Goal: Information Seeking & Learning: Check status

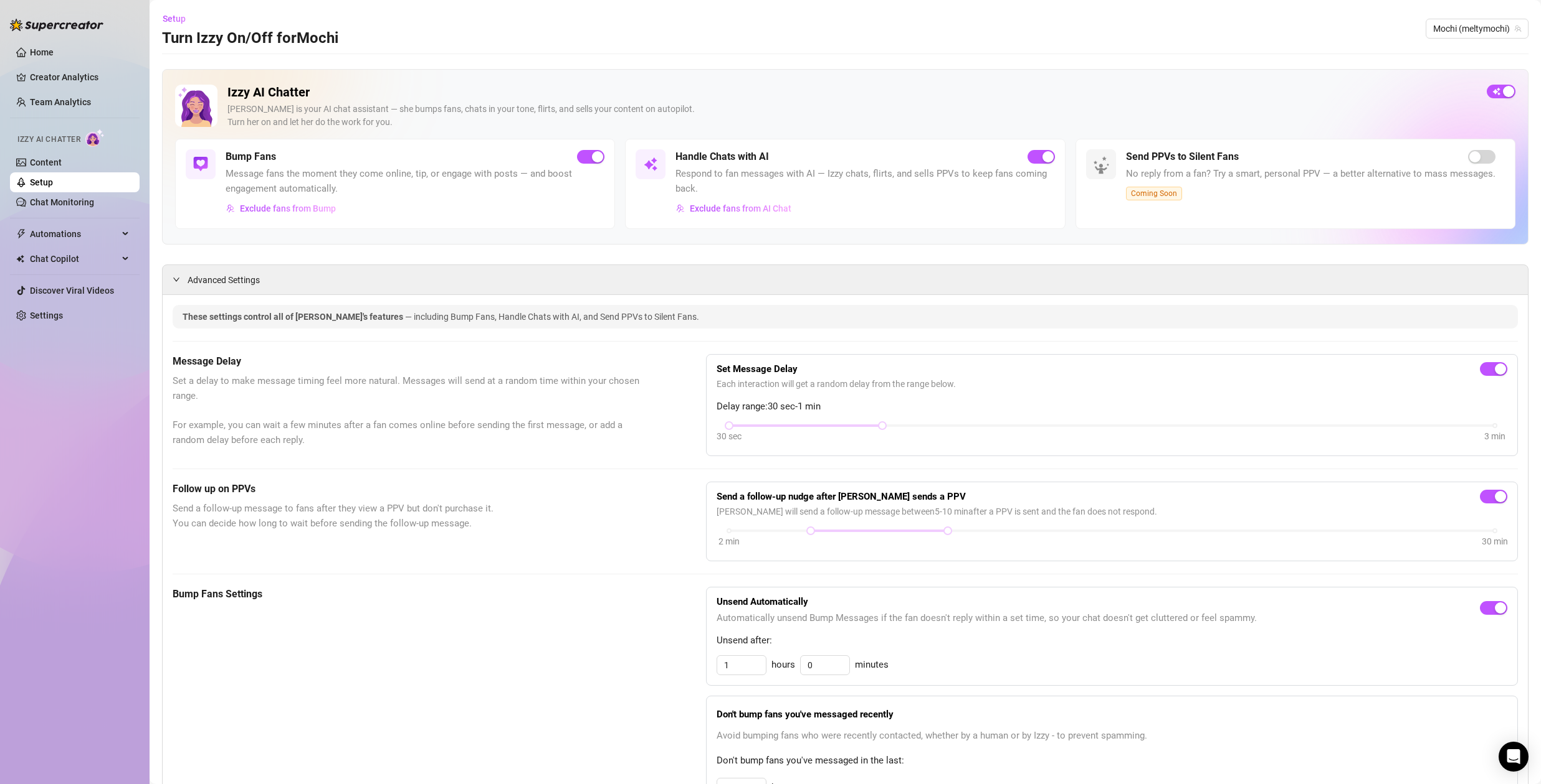
scroll to position [761, 0]
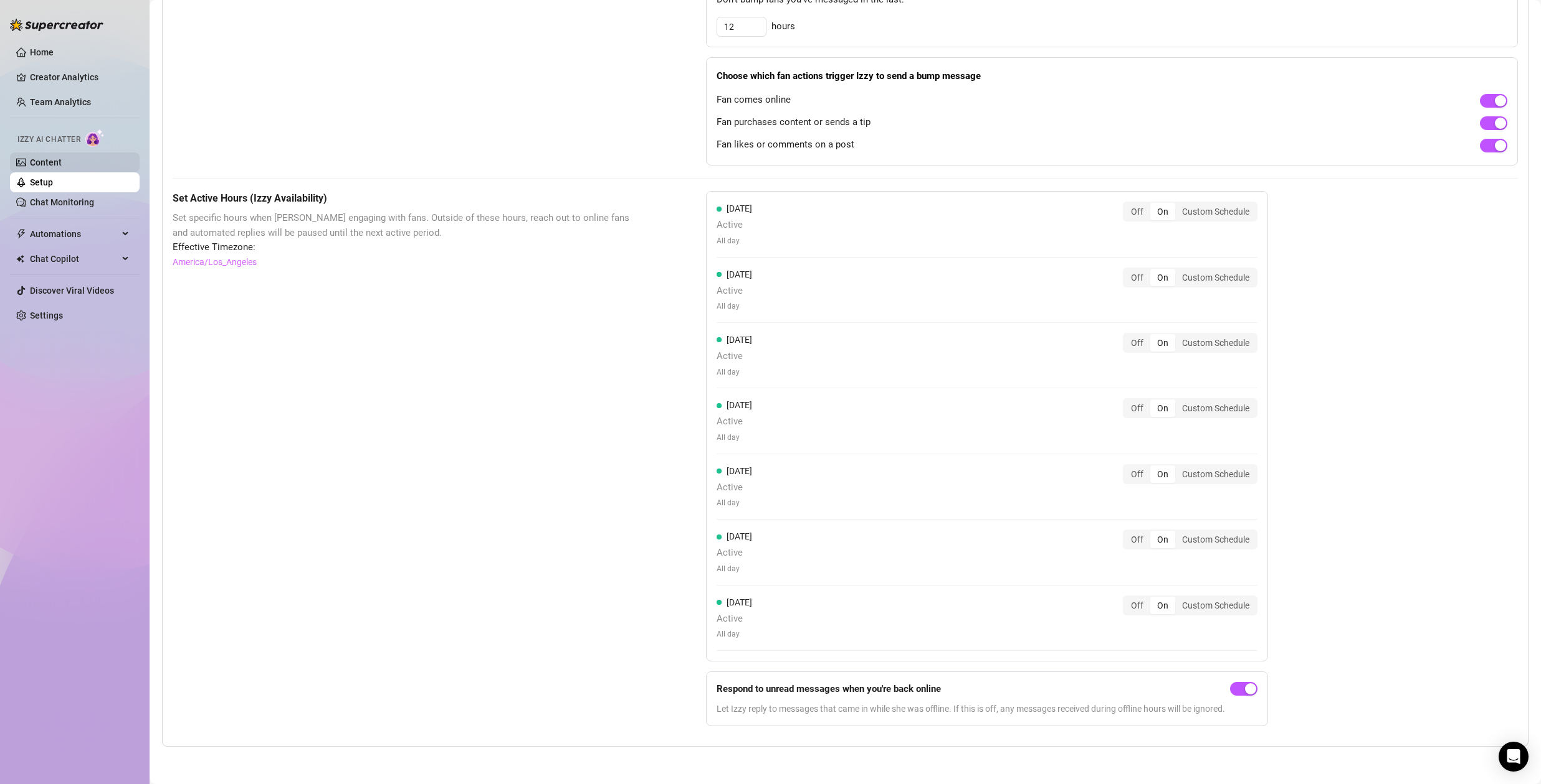
click at [60, 158] on link "Content" at bounding box center [46, 163] width 32 height 10
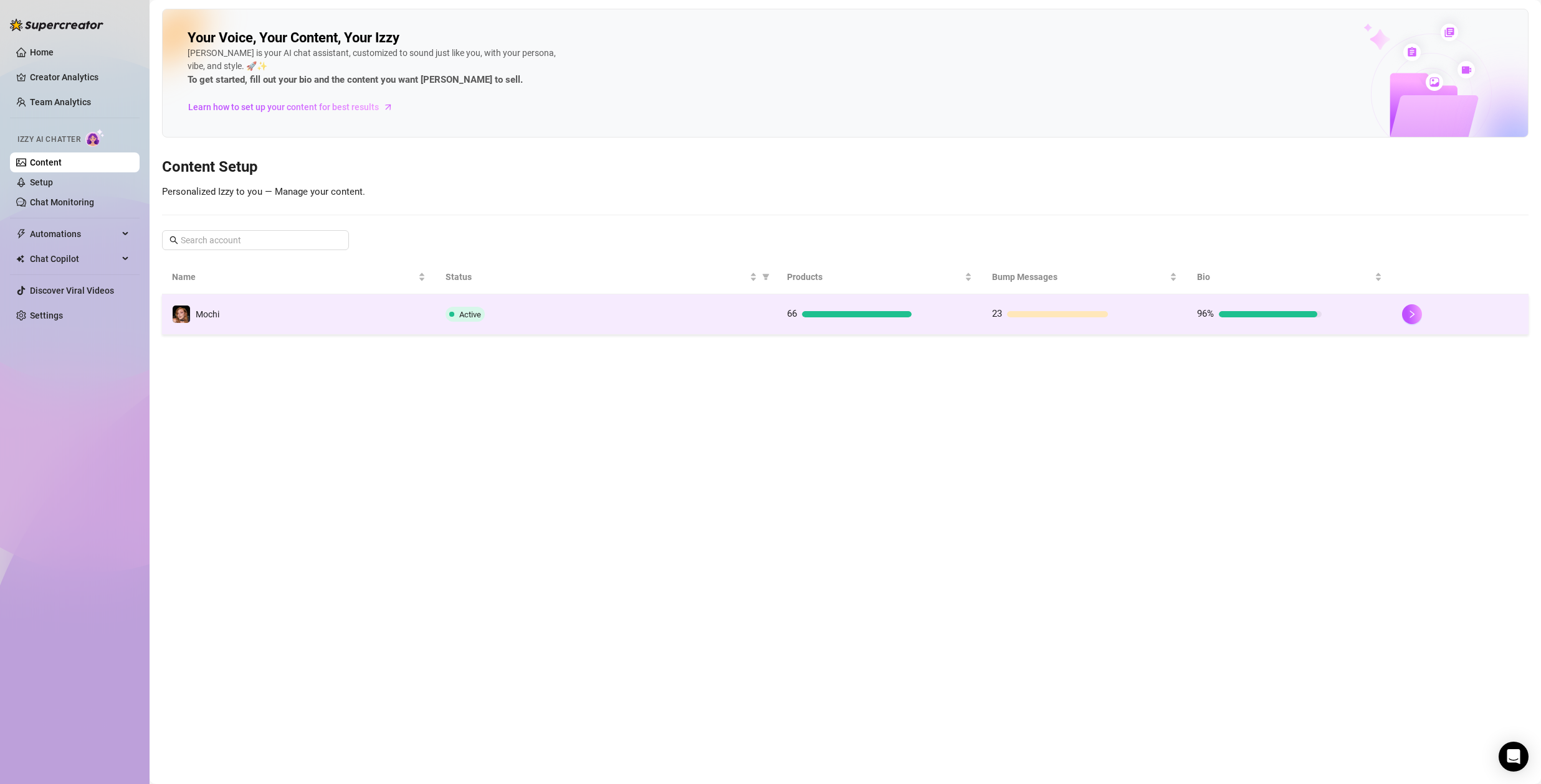
click at [1016, 315] on div at bounding box center [1057, 314] width 101 height 6
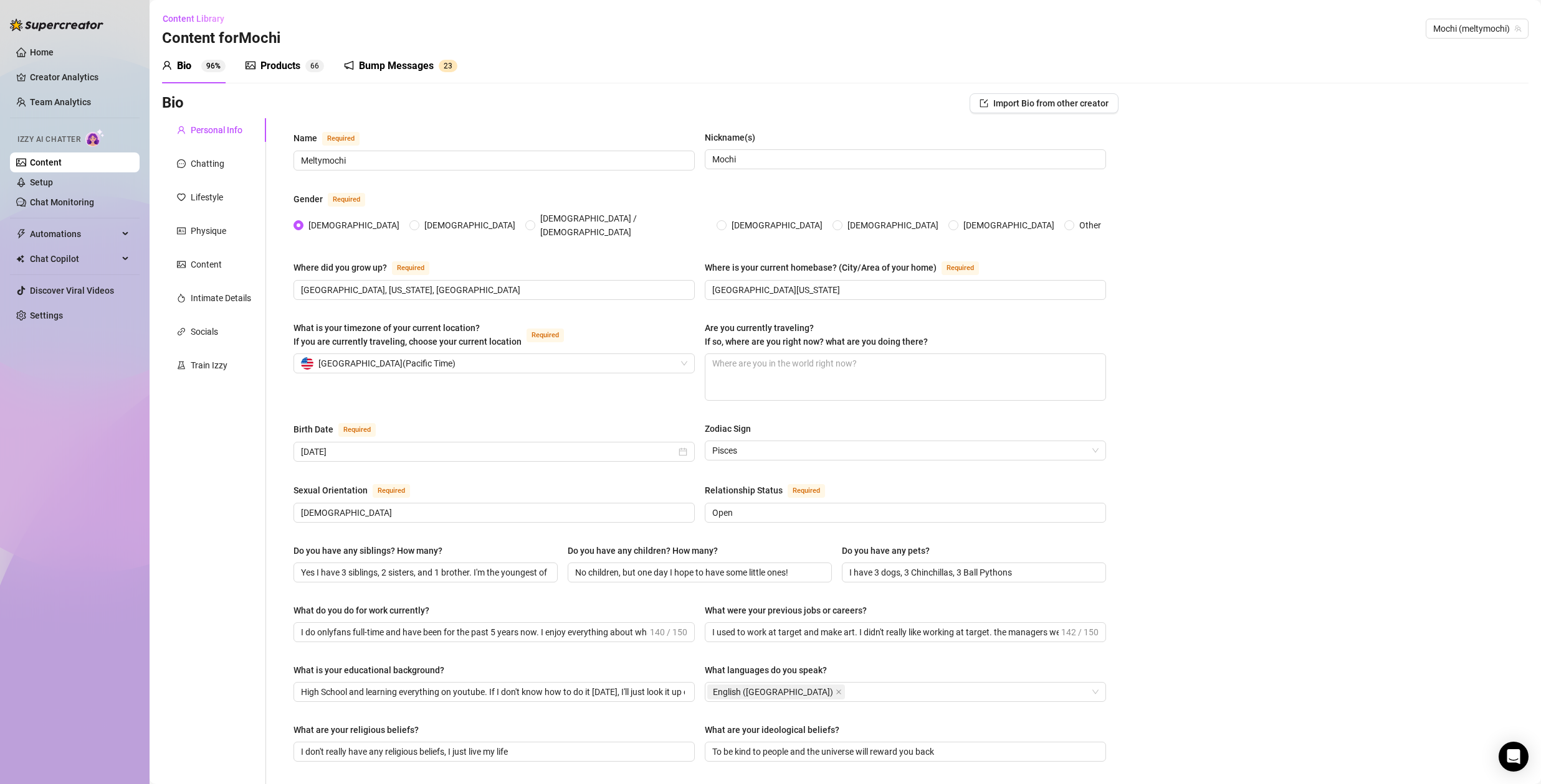
click at [420, 64] on div "Bump Messages" at bounding box center [396, 66] width 75 height 15
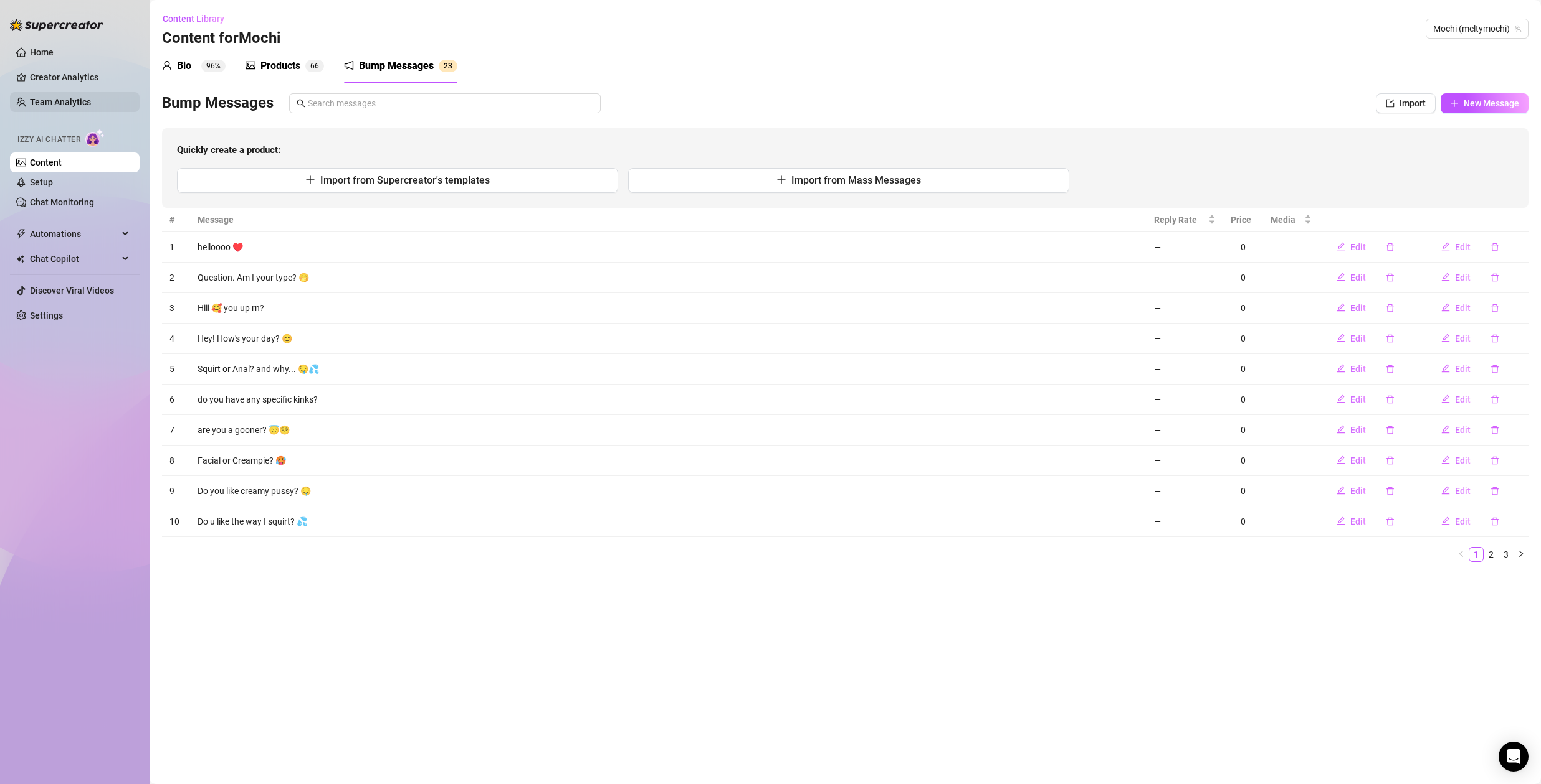
click at [41, 97] on link "Team Analytics" at bounding box center [60, 102] width 61 height 10
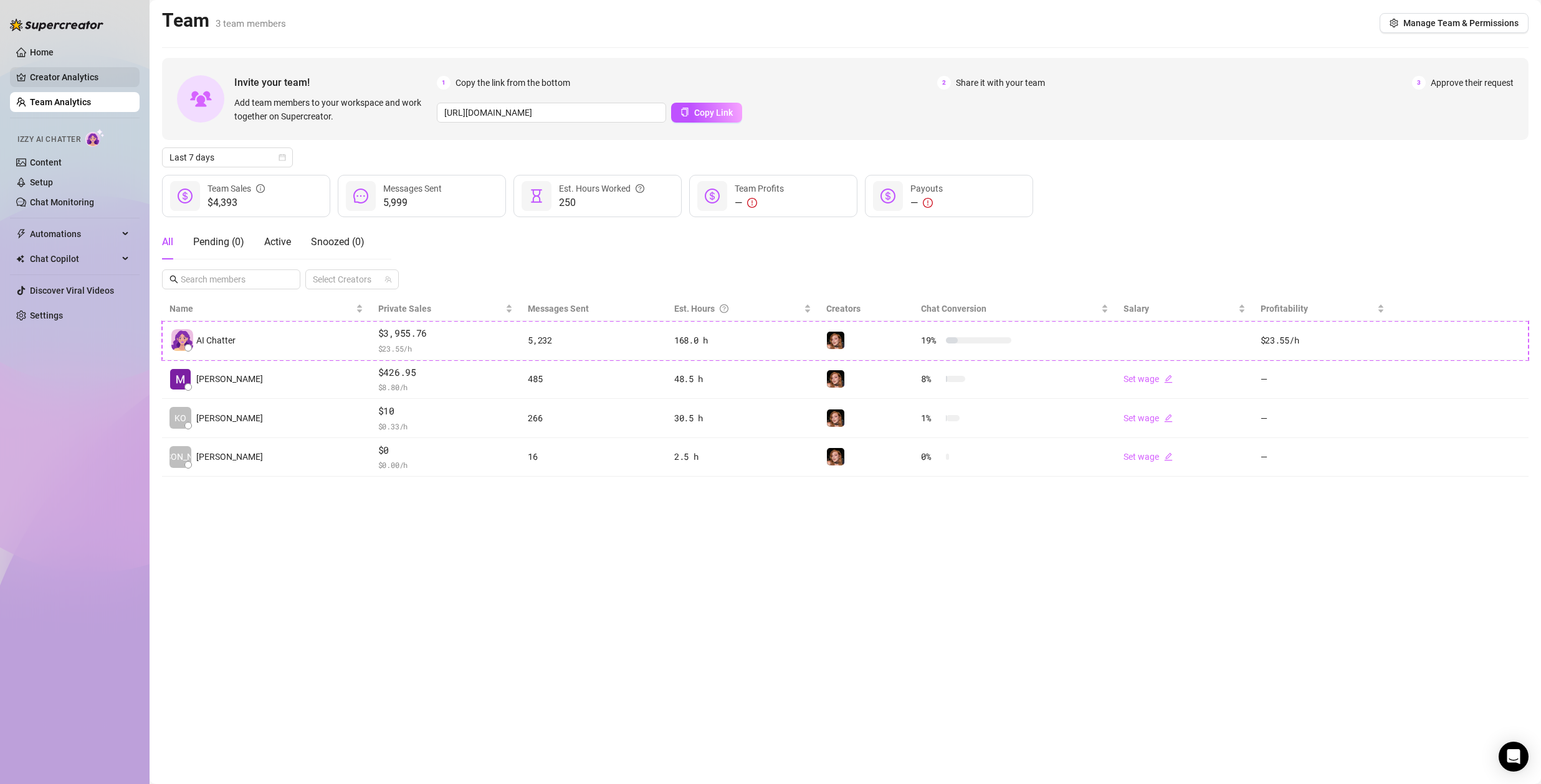
click at [49, 77] on link "Creator Analytics" at bounding box center [80, 77] width 100 height 20
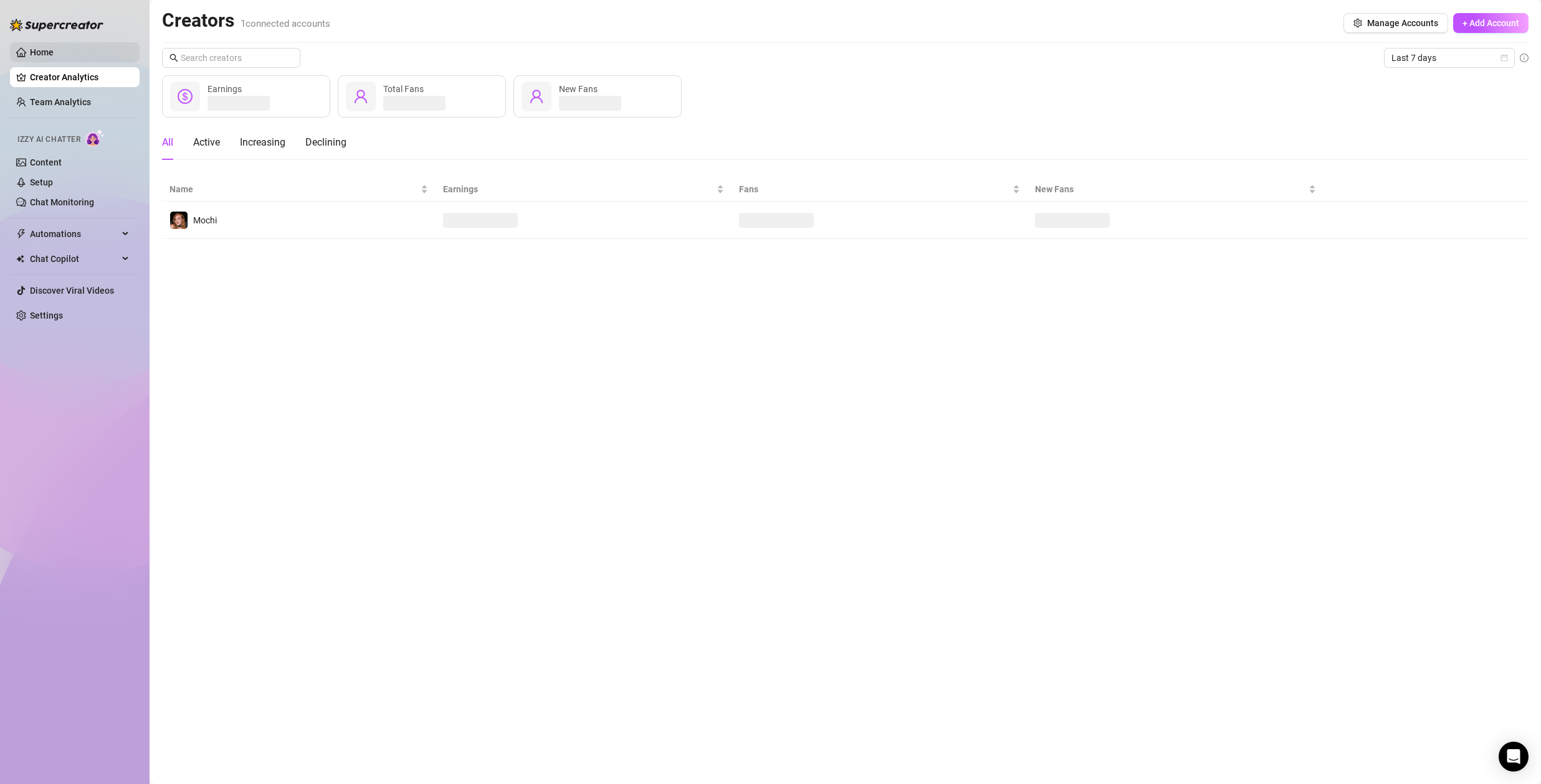
click at [54, 49] on link "Home" at bounding box center [42, 52] width 24 height 10
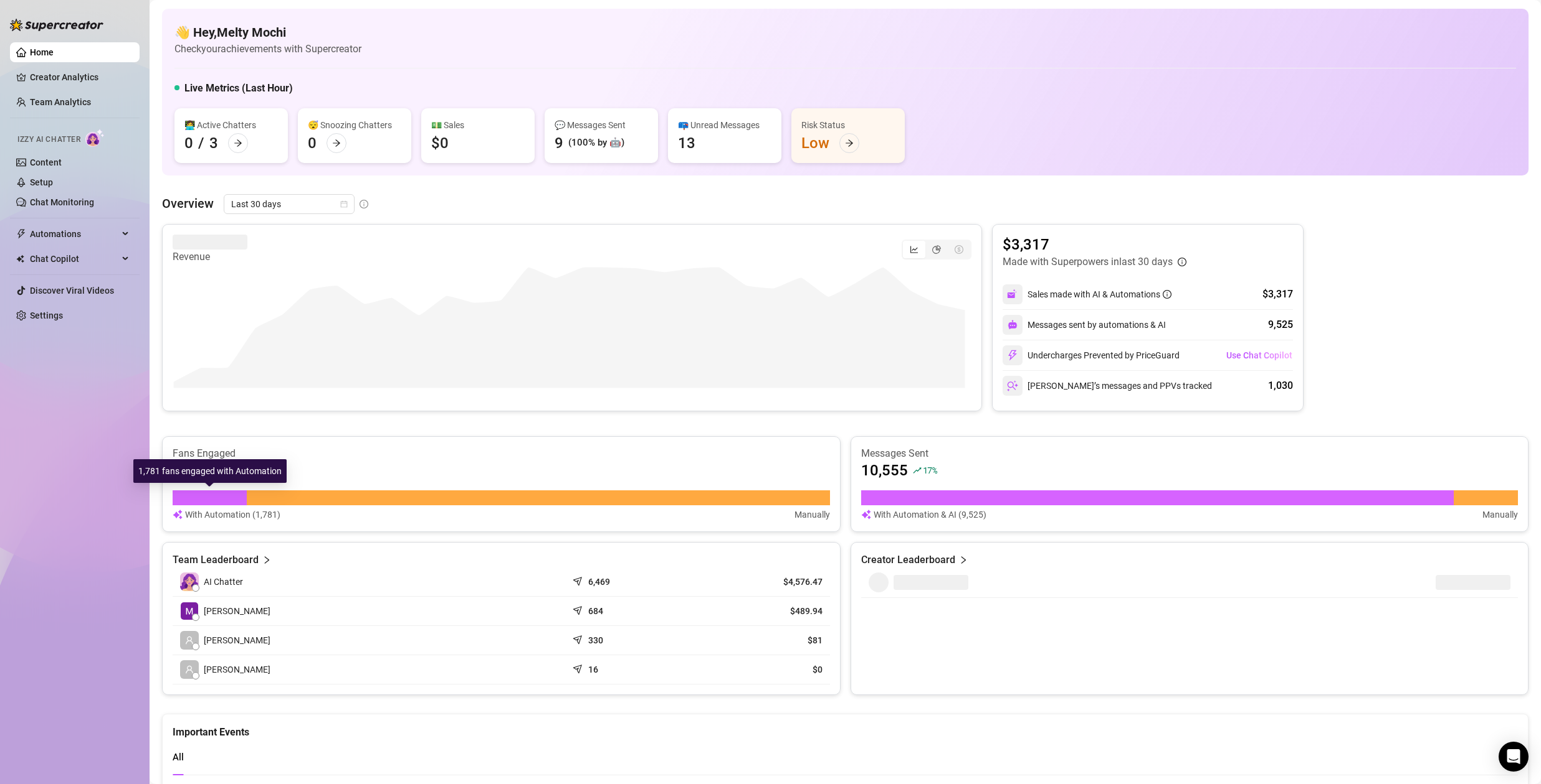
click at [222, 494] on div at bounding box center [210, 498] width 74 height 15
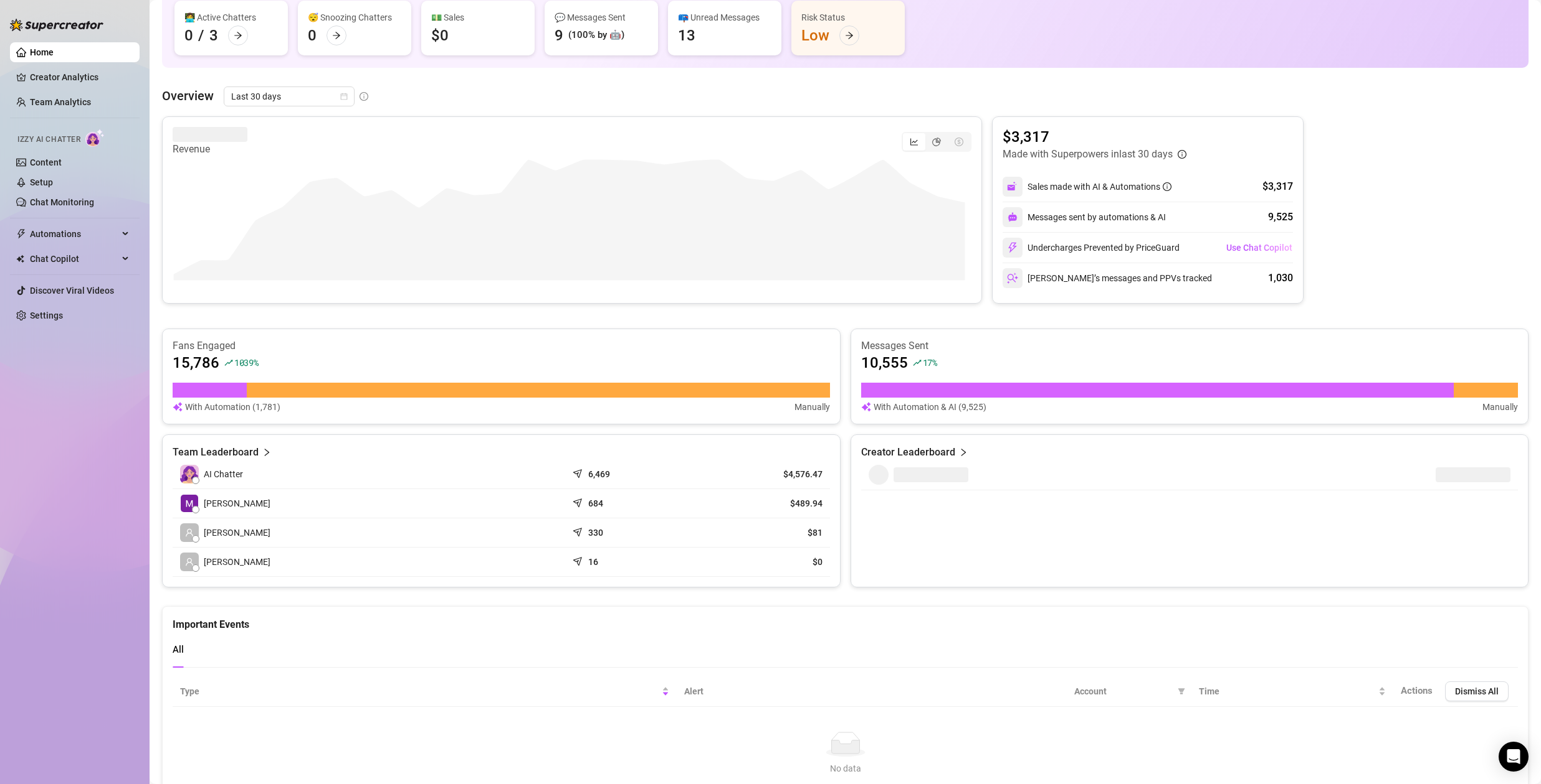
scroll to position [172, 0]
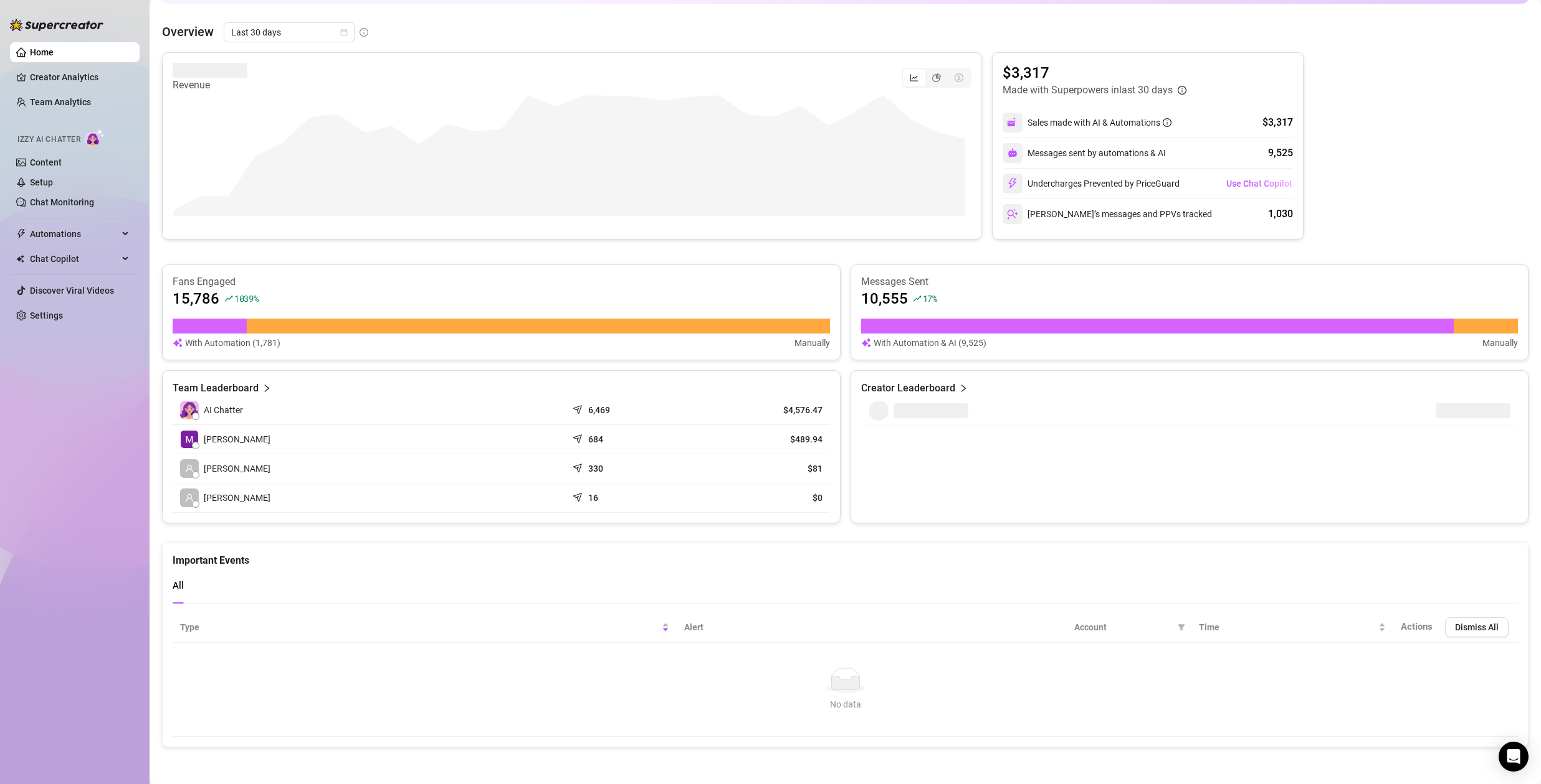
click at [840, 698] on div "No data" at bounding box center [844, 705] width 1320 height 14
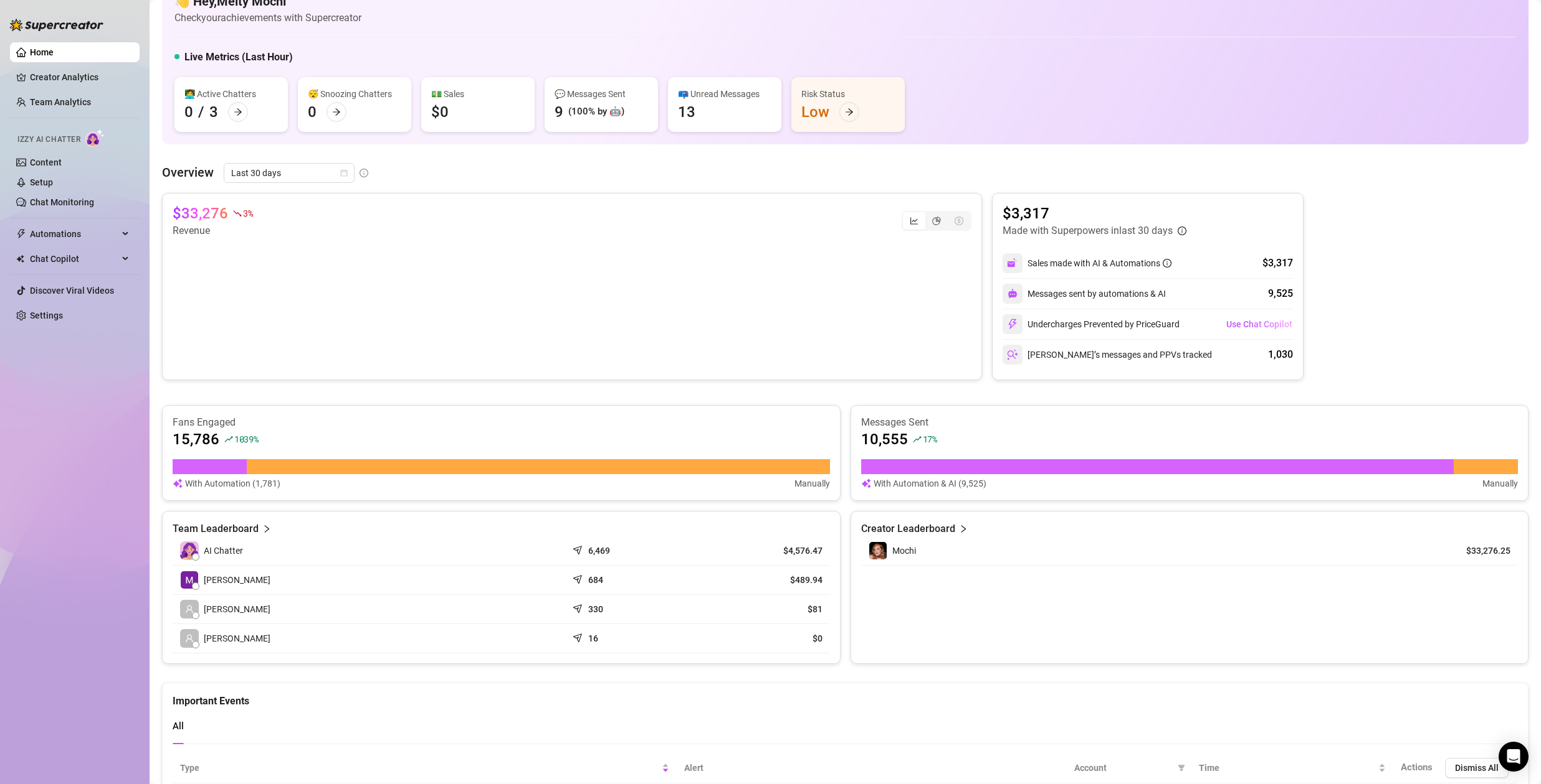
scroll to position [0, 0]
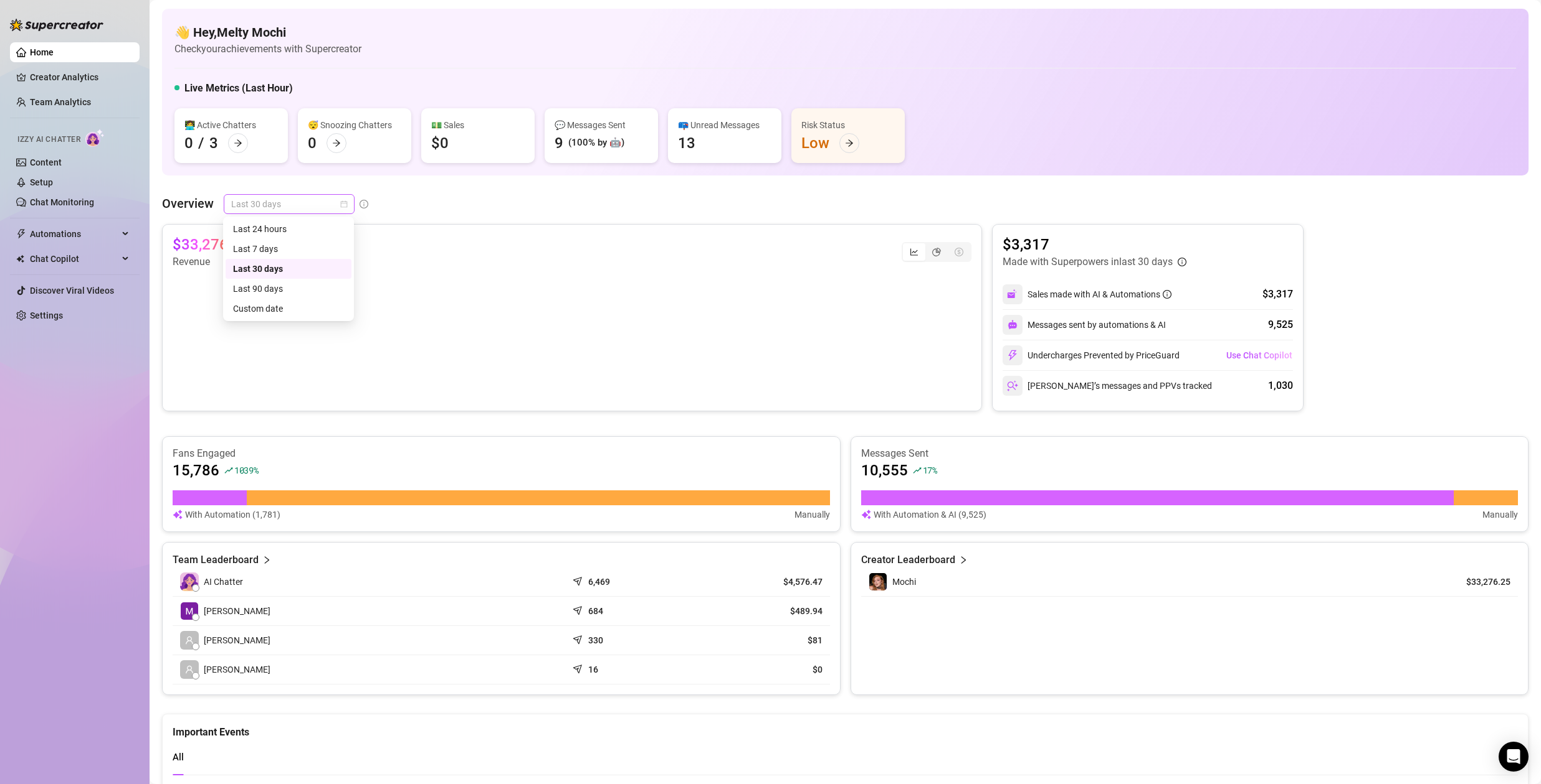
click at [338, 202] on span "Last 30 days" at bounding box center [289, 203] width 116 height 19
click at [296, 250] on div "Last 7 days" at bounding box center [287, 249] width 111 height 14
click at [1269, 352] on span "Use Chat Copilot" at bounding box center [1259, 355] width 66 height 10
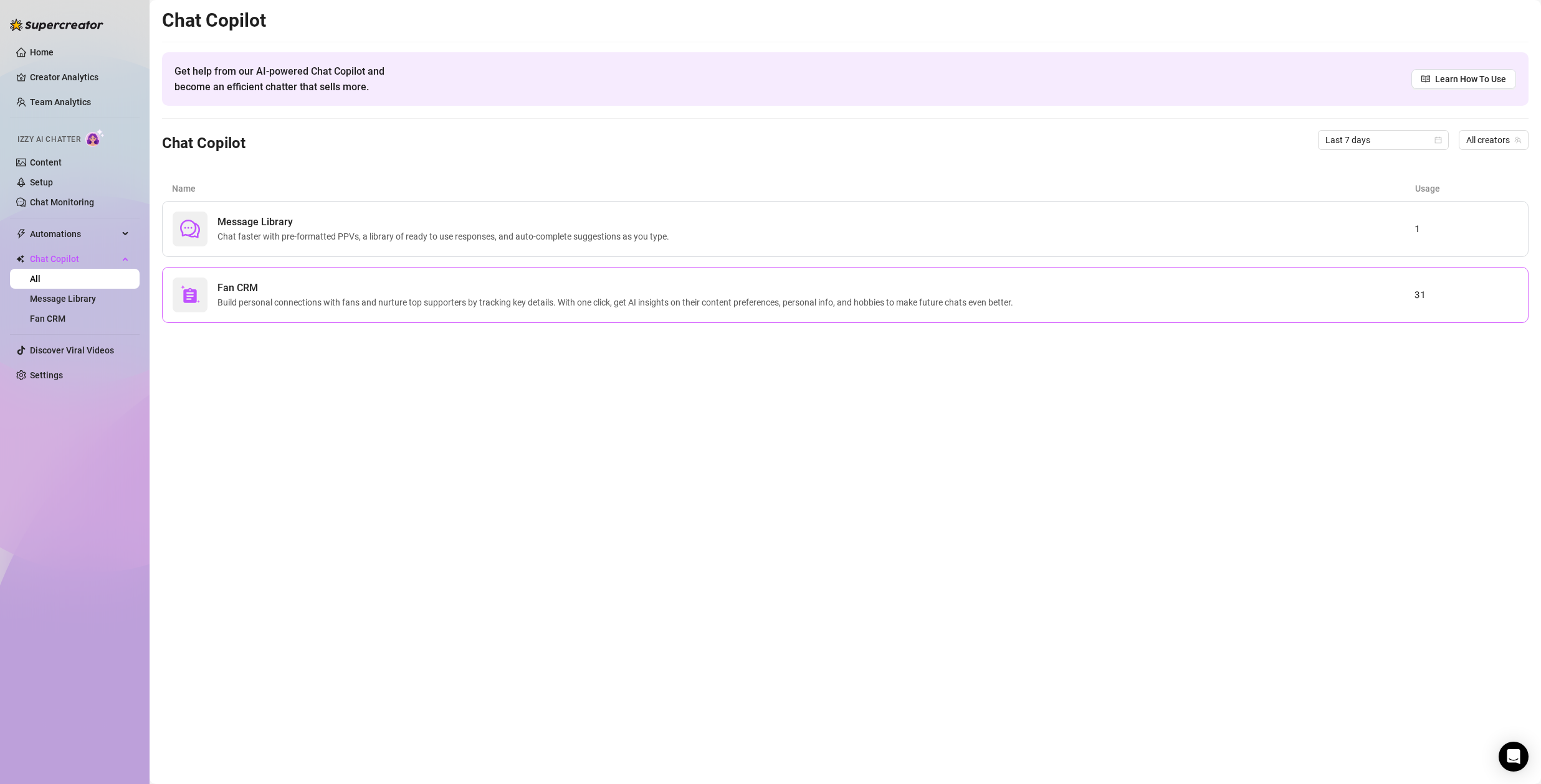
click at [1211, 305] on div "Fan CRM Build personal connections with fans and nurture top supporters by trac…" at bounding box center [793, 294] width 1242 height 35
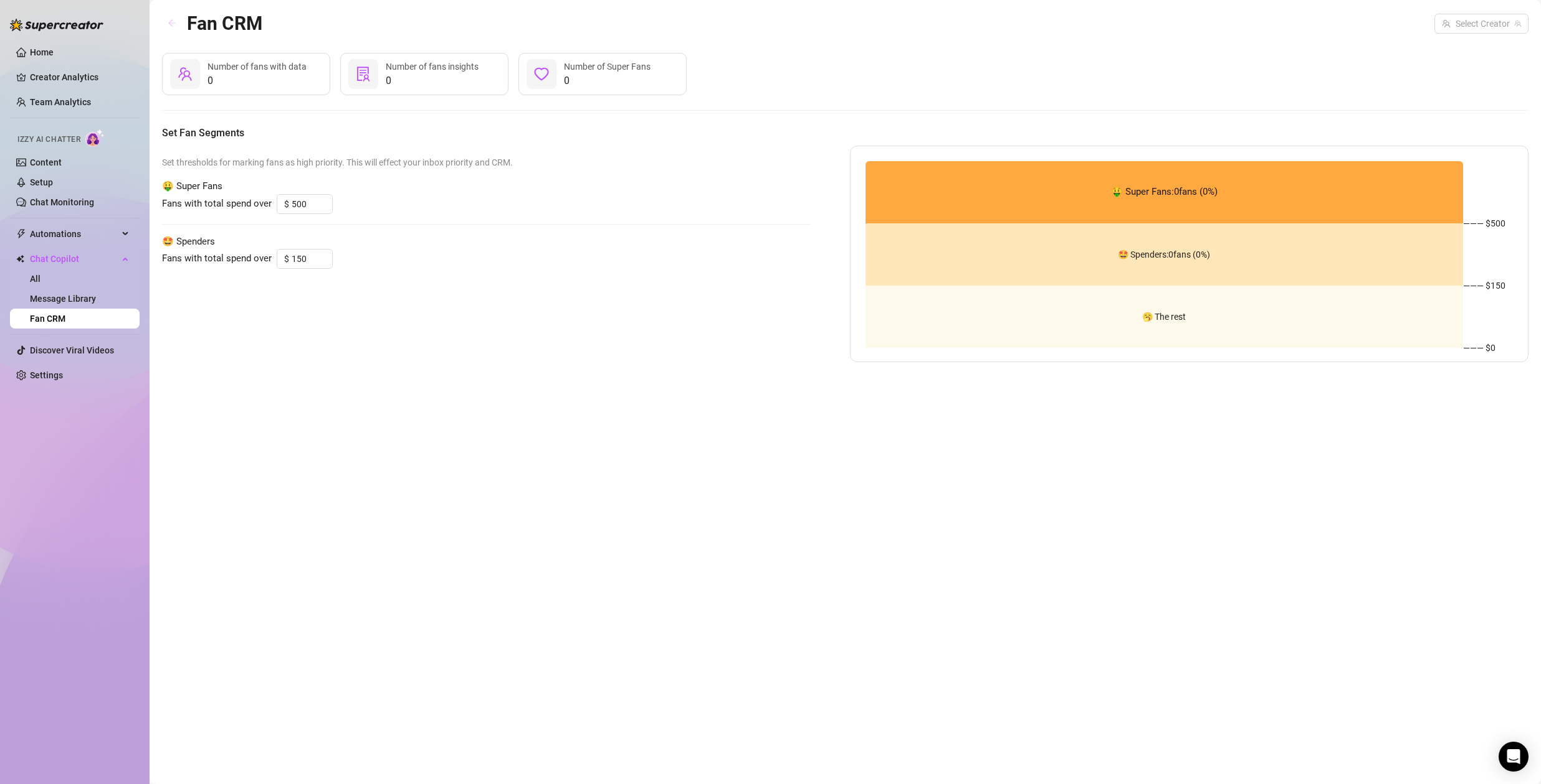
click at [170, 24] on icon "arrow-left" at bounding box center [172, 23] width 7 height 7
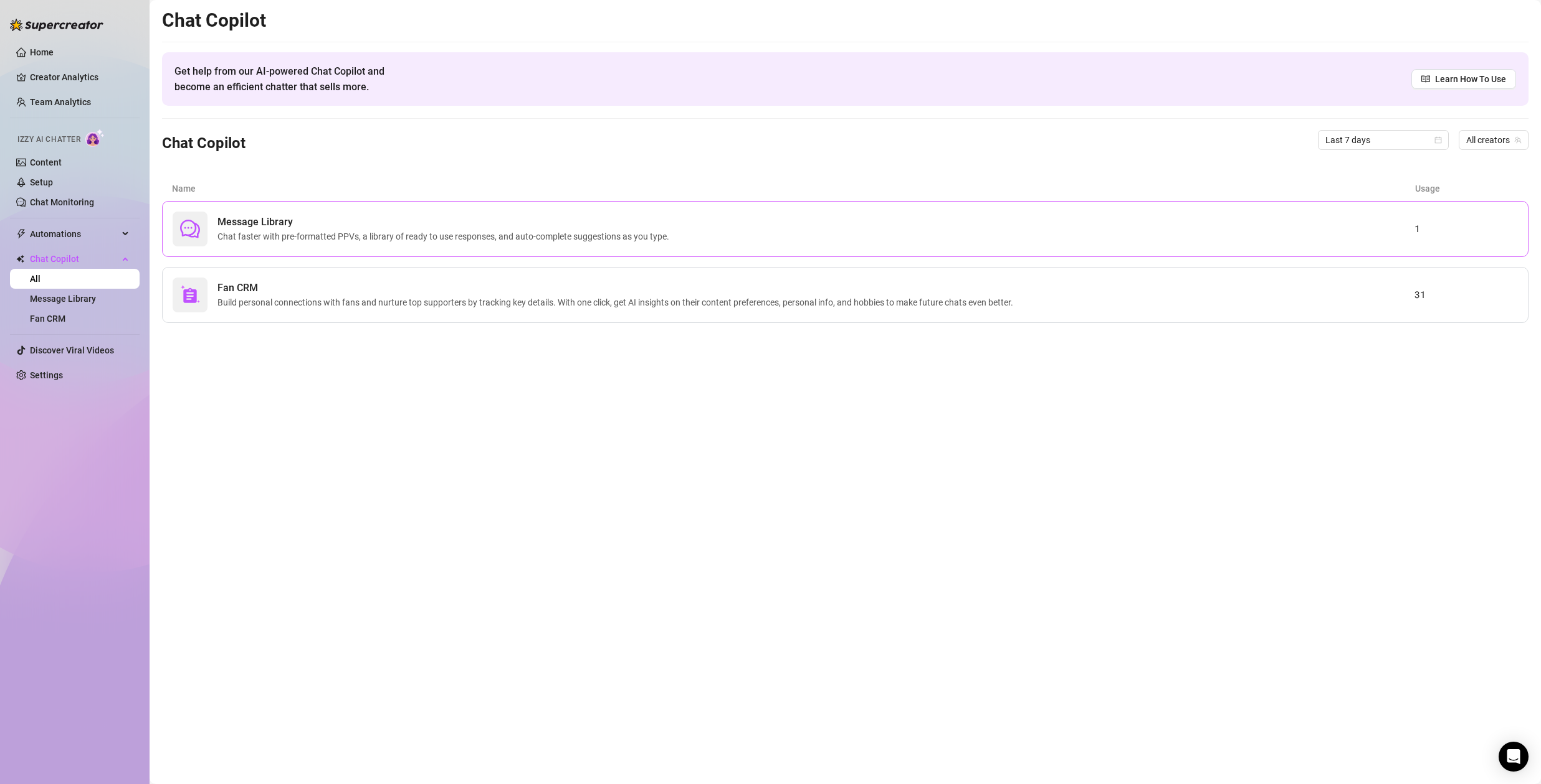
click at [467, 231] on span "Chat faster with pre-formatted PPVs, a library of ready to use responses, and a…" at bounding box center [446, 236] width 457 height 14
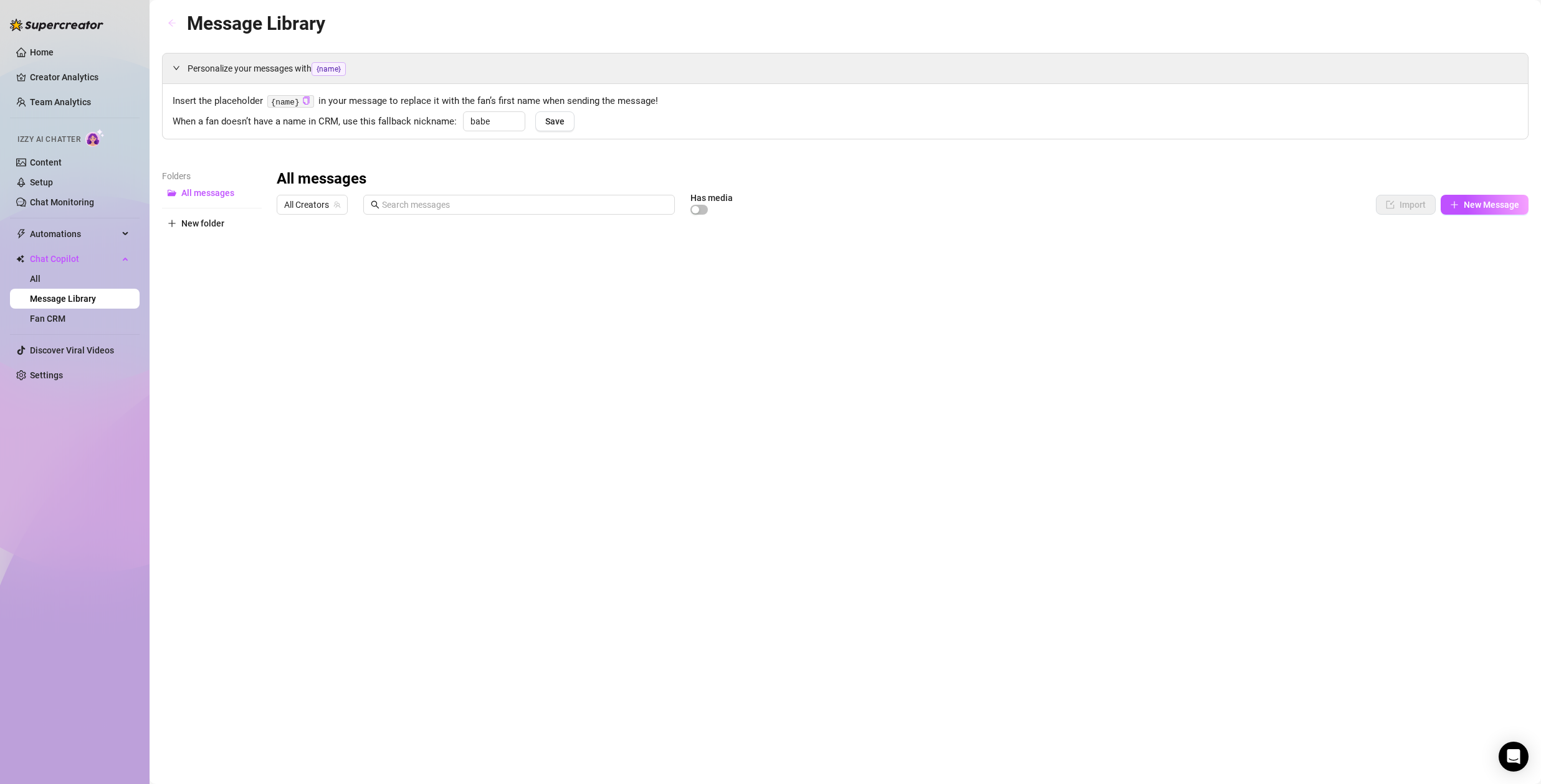
click at [175, 24] on icon "arrow-left" at bounding box center [172, 23] width 9 height 9
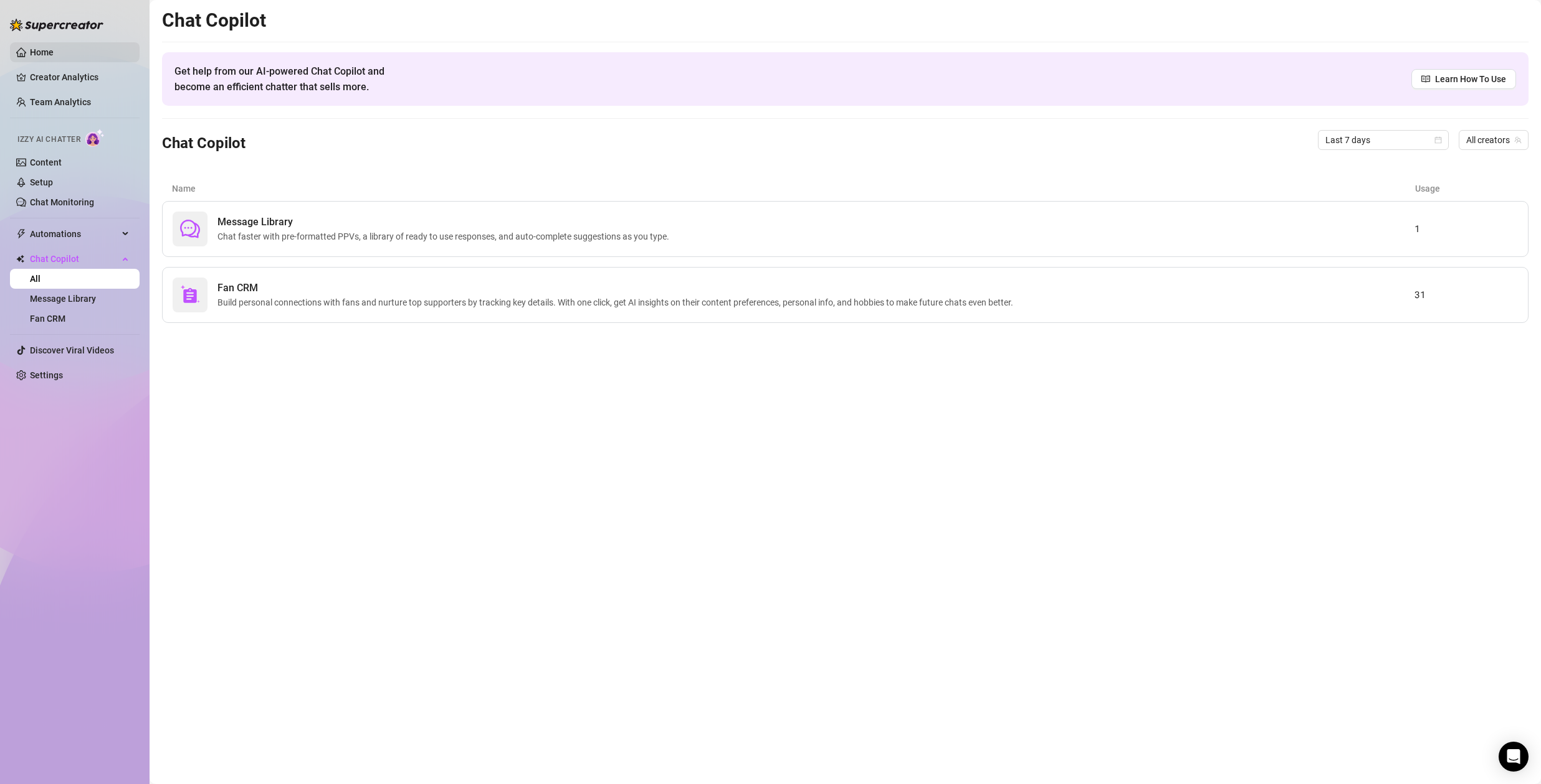
click at [47, 52] on link "Home" at bounding box center [42, 52] width 24 height 10
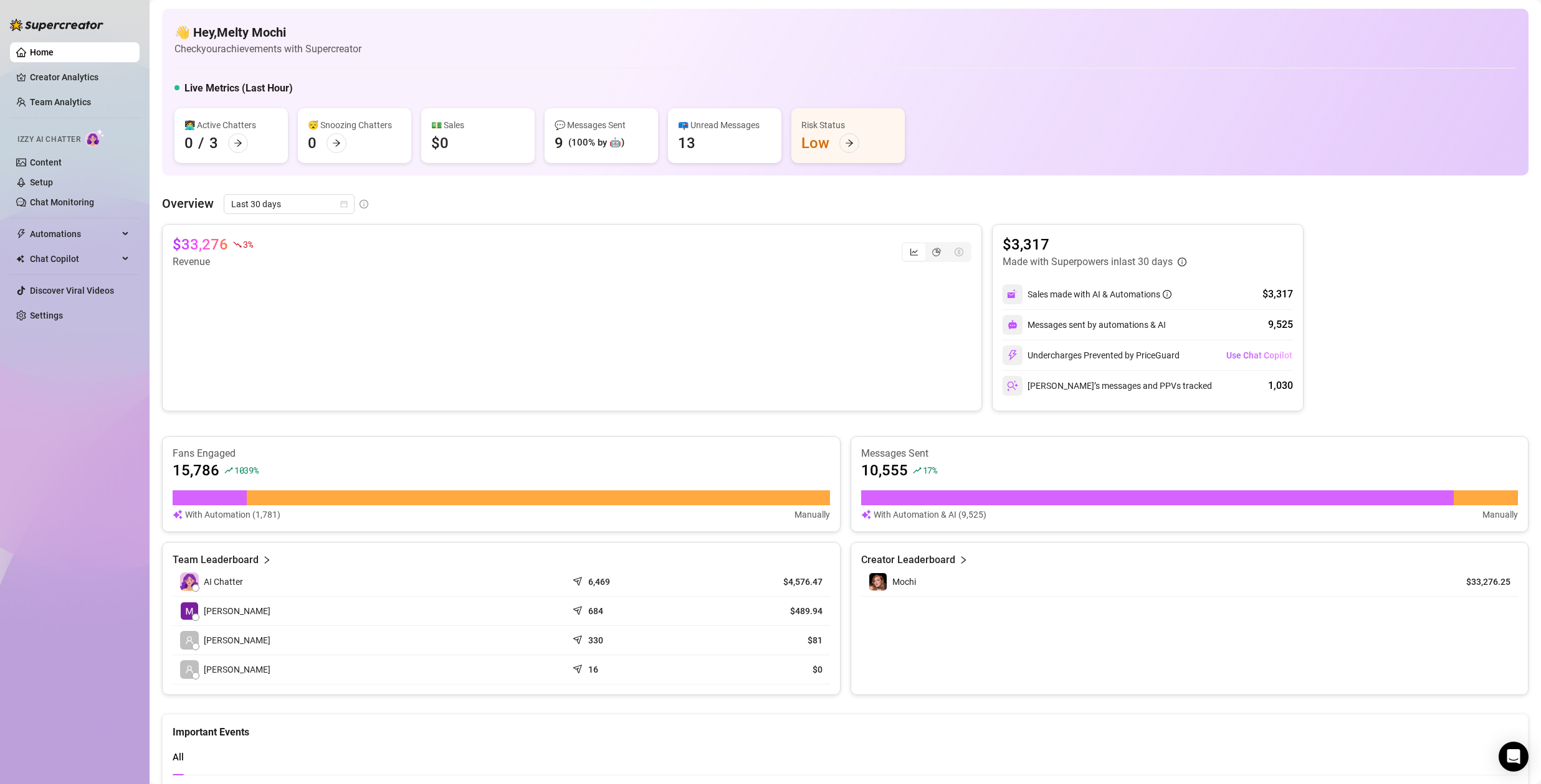
drag, startPoint x: 917, startPoint y: 493, endPoint x: 909, endPoint y: 492, distance: 8.1
click at [917, 493] on div at bounding box center [1158, 498] width 593 height 15
click at [672, 486] on div "Fans Engaged 15,786 1039 % With Automation (1,781) Manually" at bounding box center [501, 484] width 657 height 75
click at [846, 143] on icon "arrow-right" at bounding box center [848, 143] width 7 height 7
click at [330, 206] on span "Last 30 days" at bounding box center [289, 203] width 116 height 19
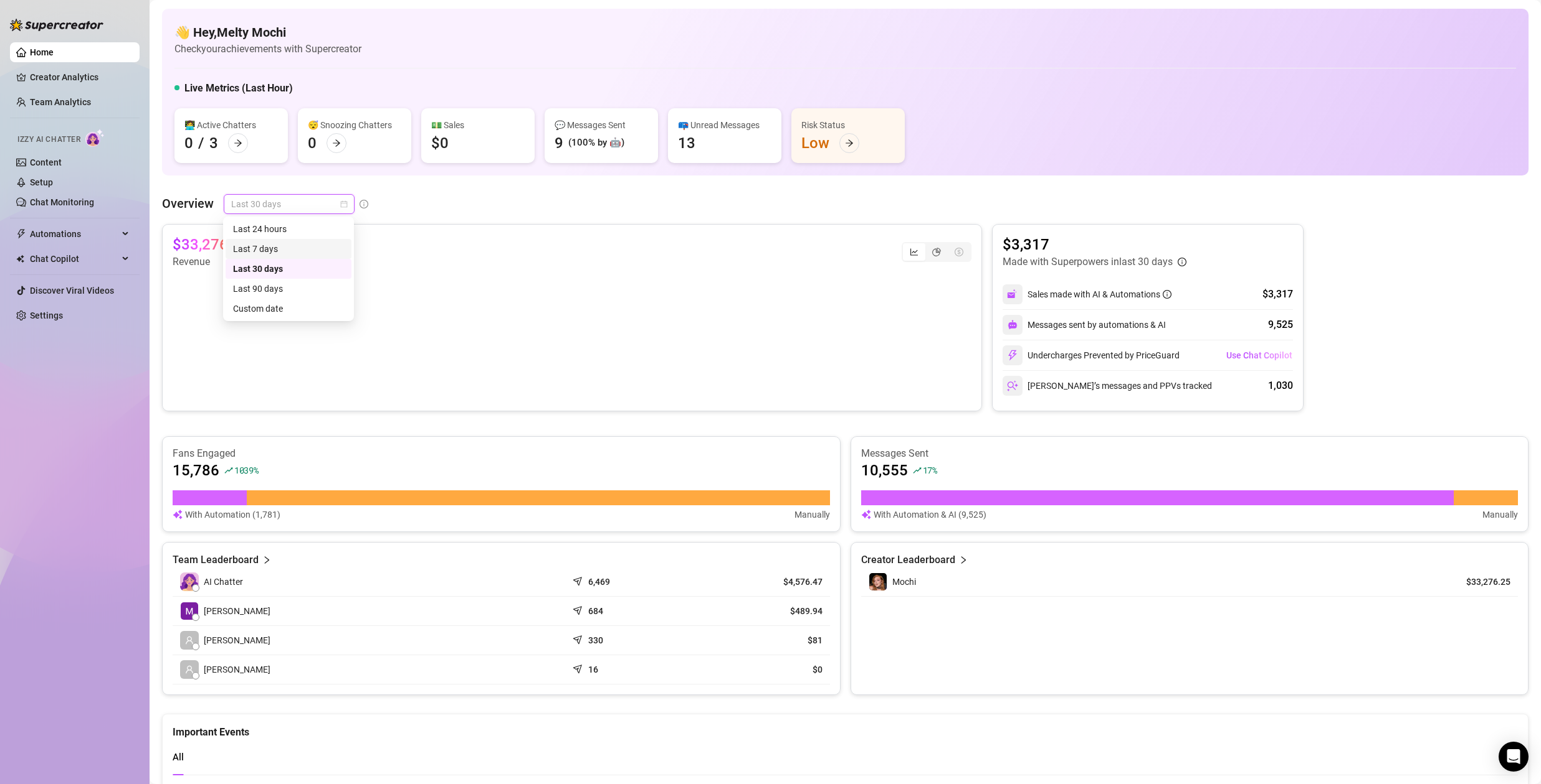
click at [285, 249] on div "Last 7 days" at bounding box center [287, 249] width 111 height 14
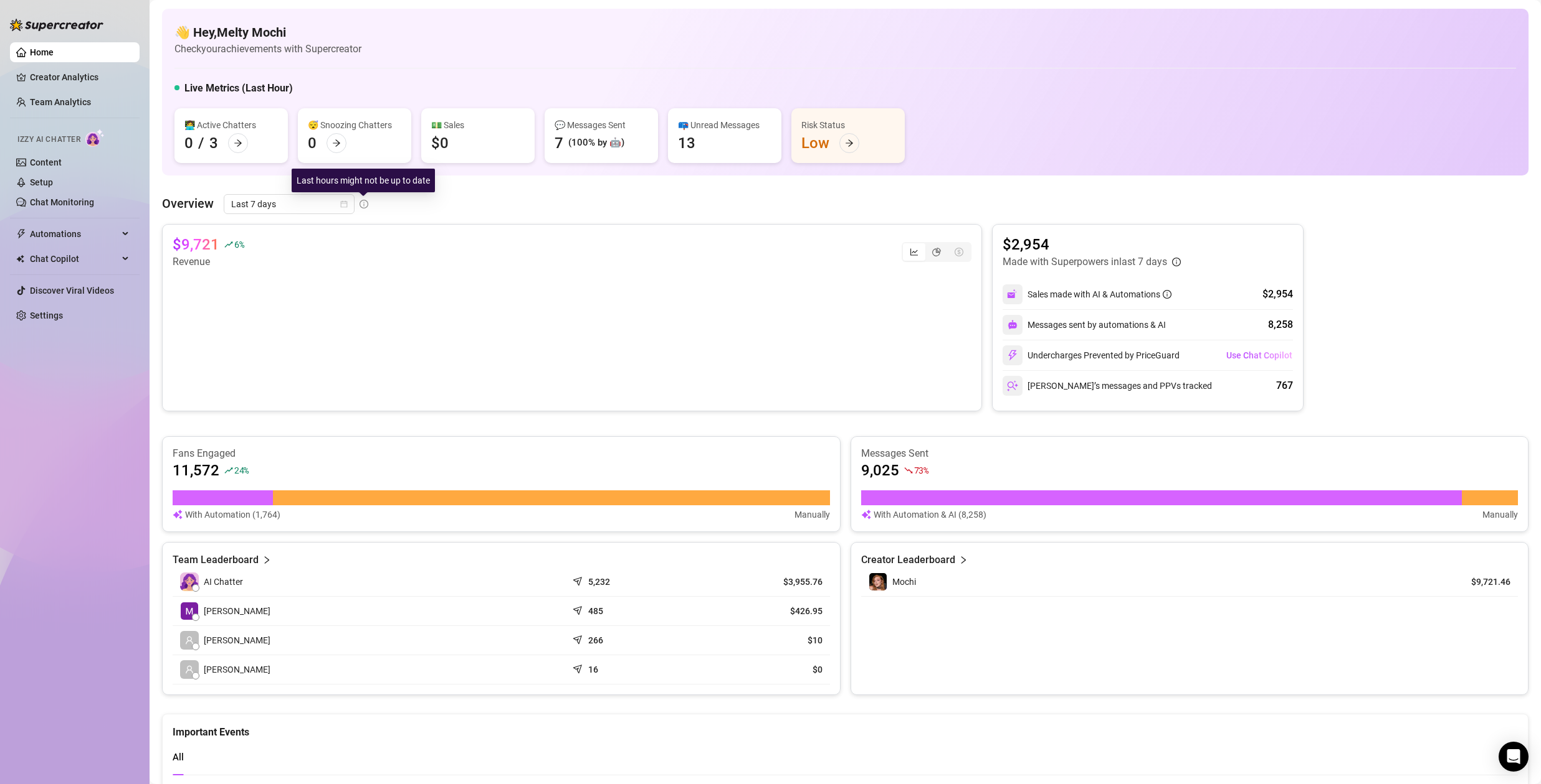
click at [360, 204] on icon "info-circle" at bounding box center [363, 203] width 9 height 9
click at [70, 77] on link "Creator Analytics" at bounding box center [80, 77] width 100 height 20
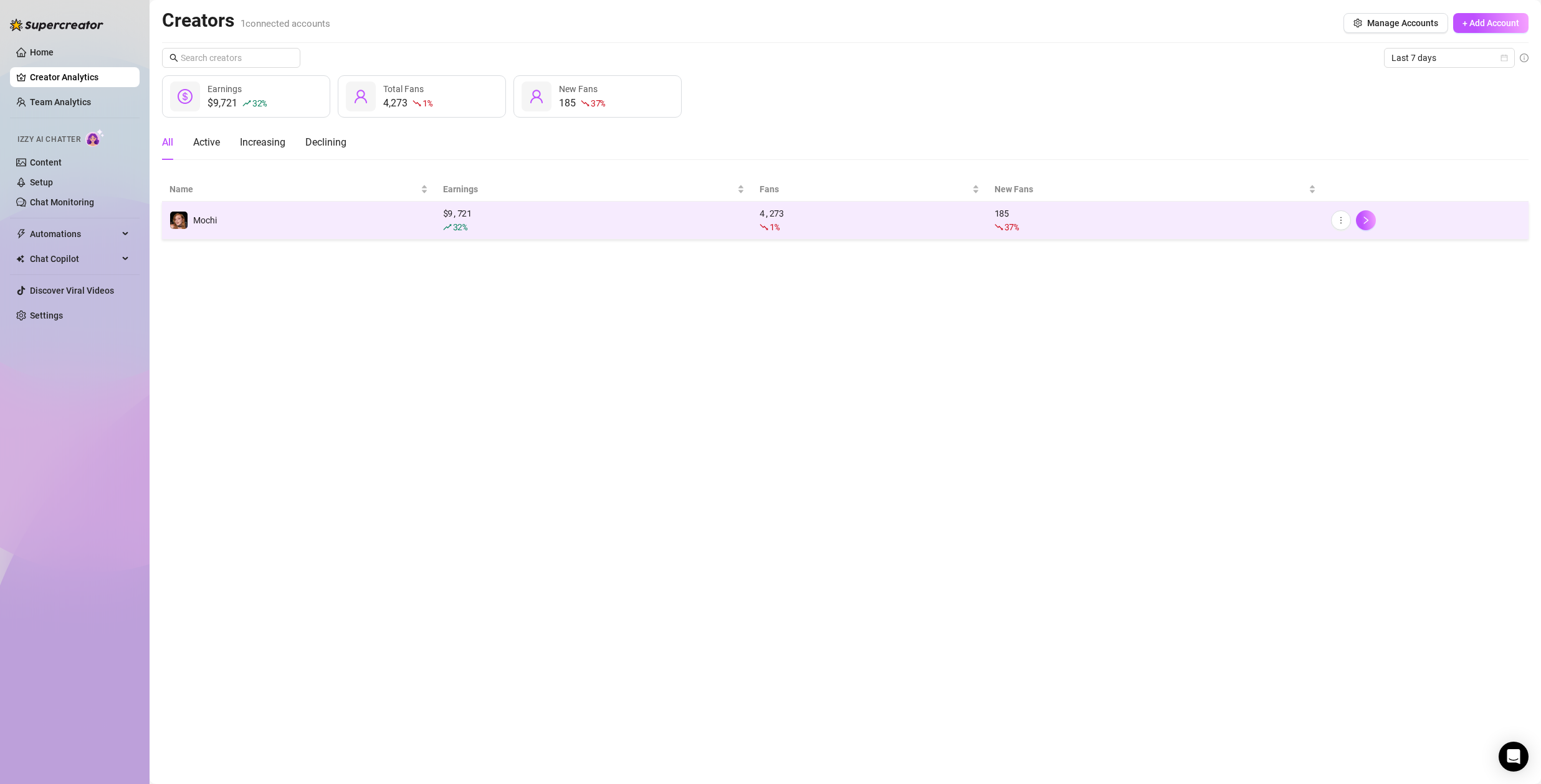
click at [571, 232] on div "32 %" at bounding box center [594, 227] width 302 height 14
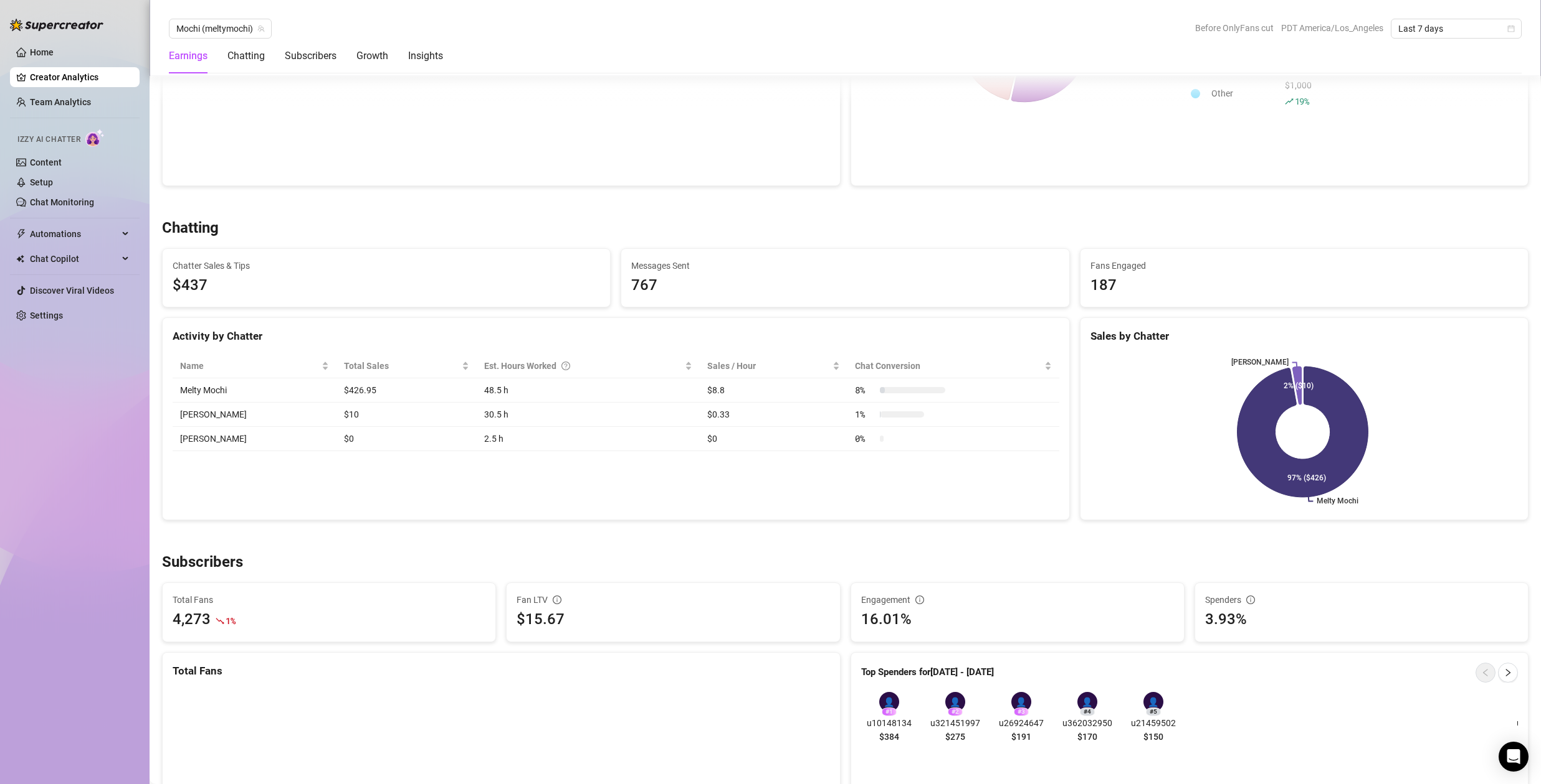
scroll to position [417, 0]
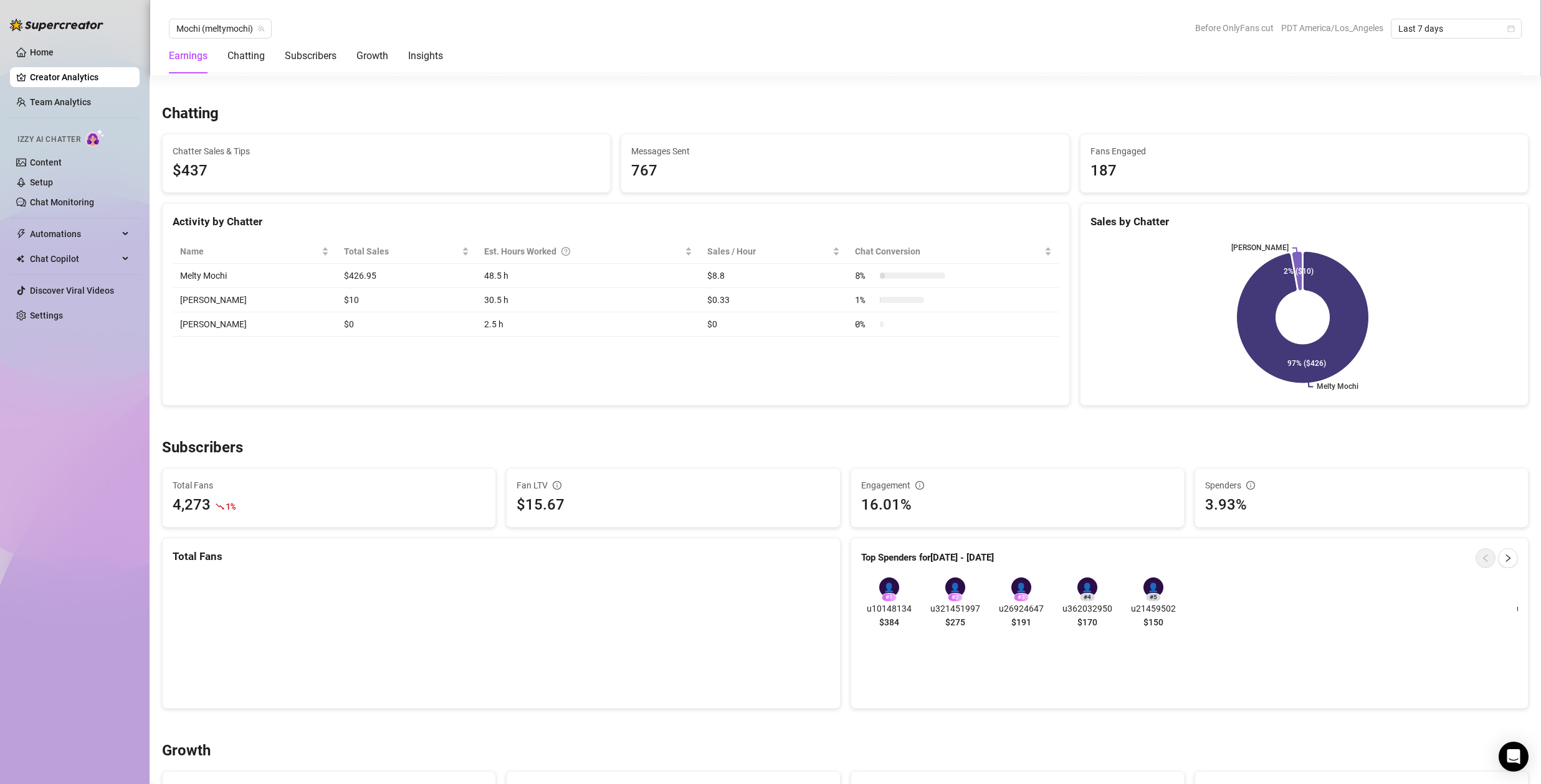
click at [882, 588] on div "👤" at bounding box center [889, 588] width 20 height 20
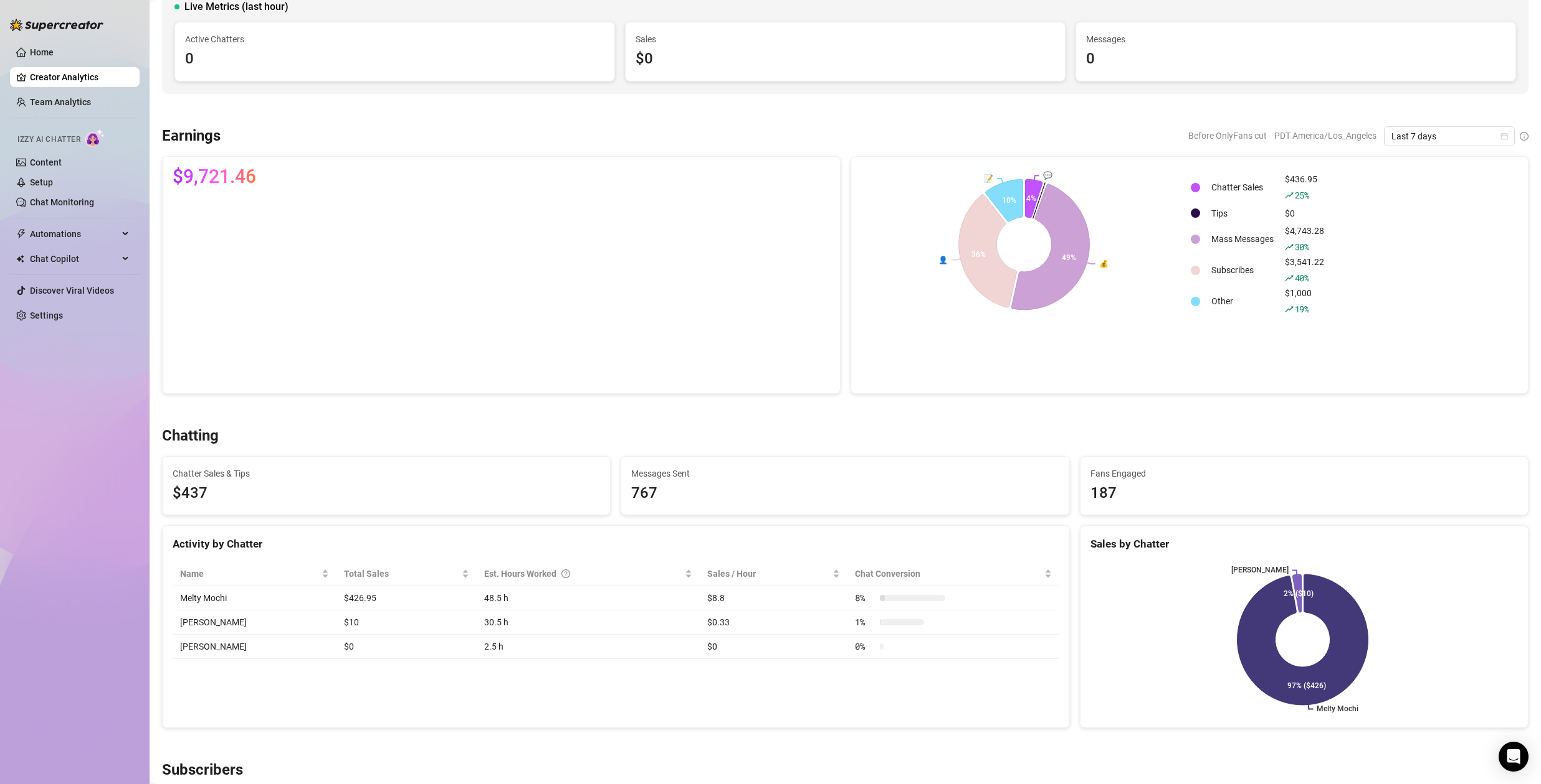
scroll to position [0, 0]
